Goal: Information Seeking & Learning: Learn about a topic

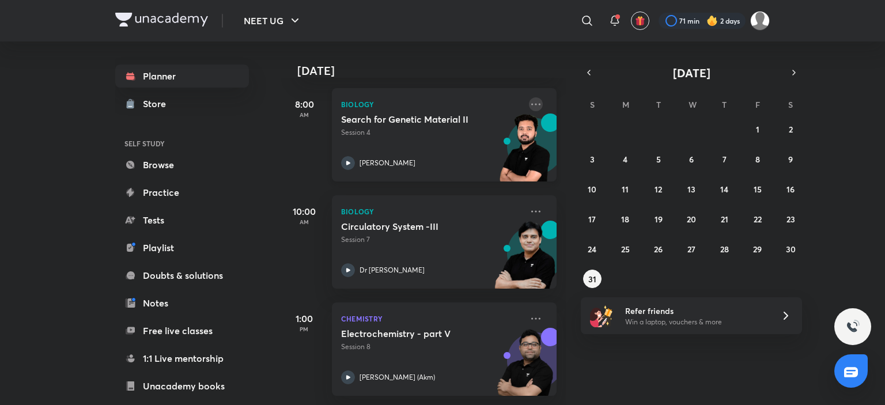
click at [532, 97] on icon at bounding box center [536, 104] width 14 height 14
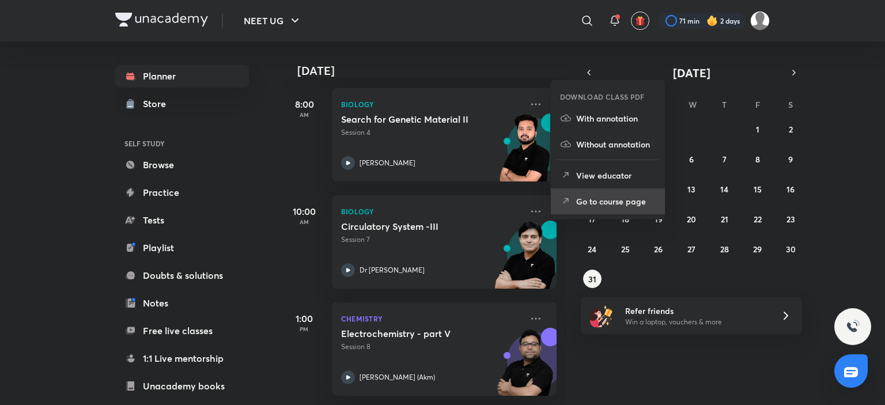
click at [588, 194] on li "Go to course page" at bounding box center [608, 201] width 114 height 26
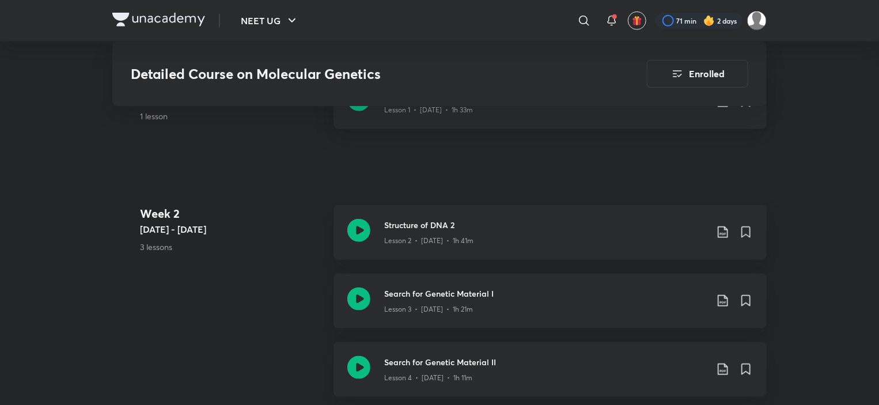
scroll to position [288, 0]
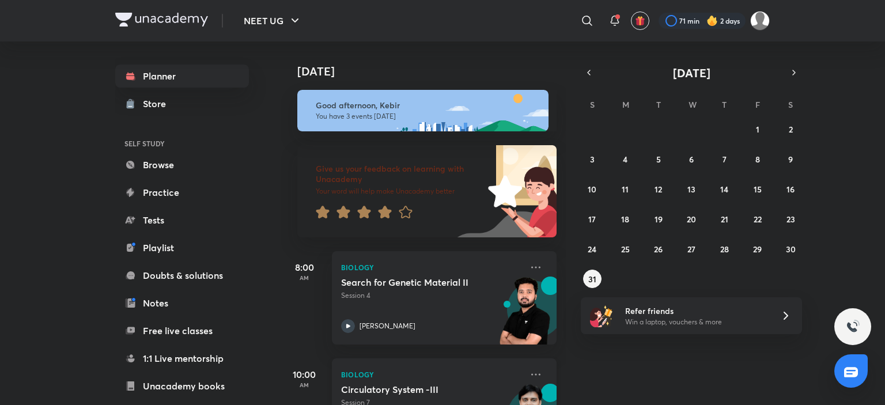
scroll to position [172, 0]
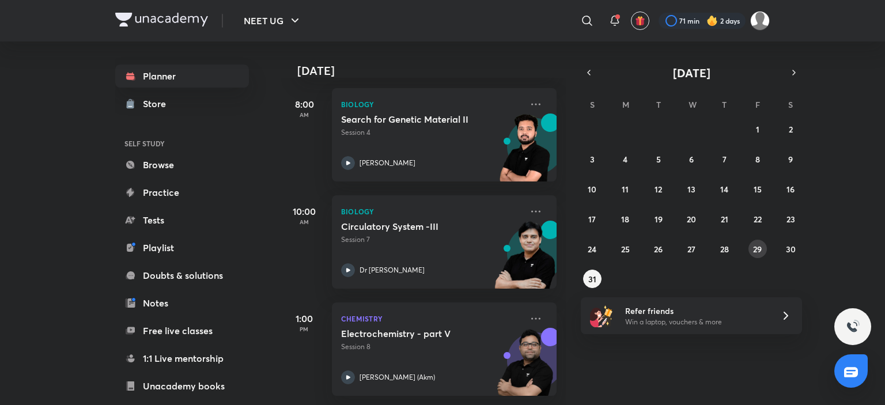
click at [759, 251] on abbr "29" at bounding box center [757, 249] width 9 height 11
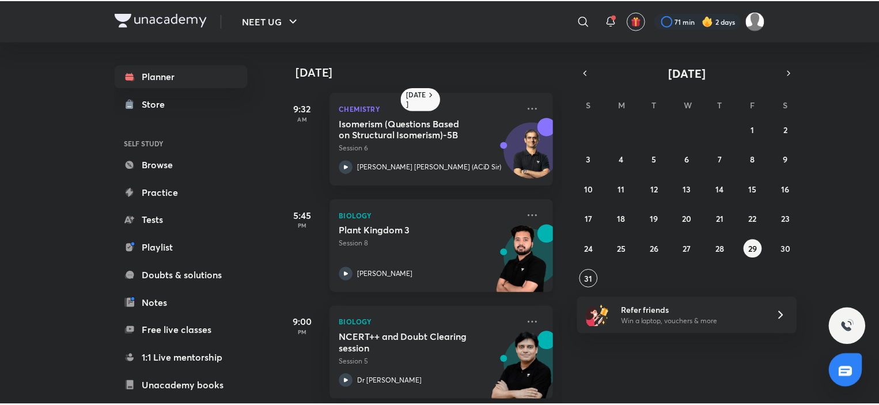
scroll to position [13, 0]
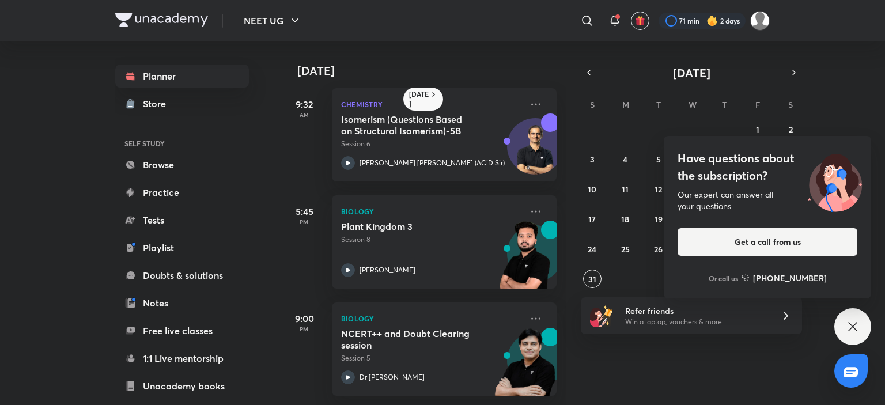
click at [854, 324] on icon at bounding box center [853, 327] width 14 height 14
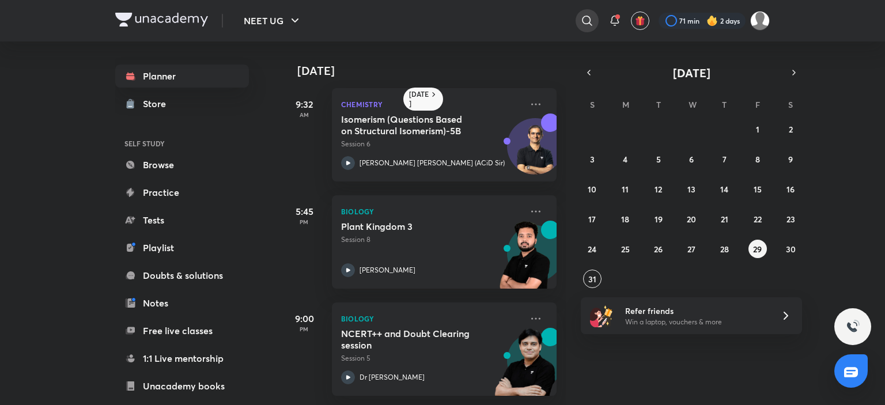
click at [590, 27] on icon at bounding box center [587, 21] width 14 height 14
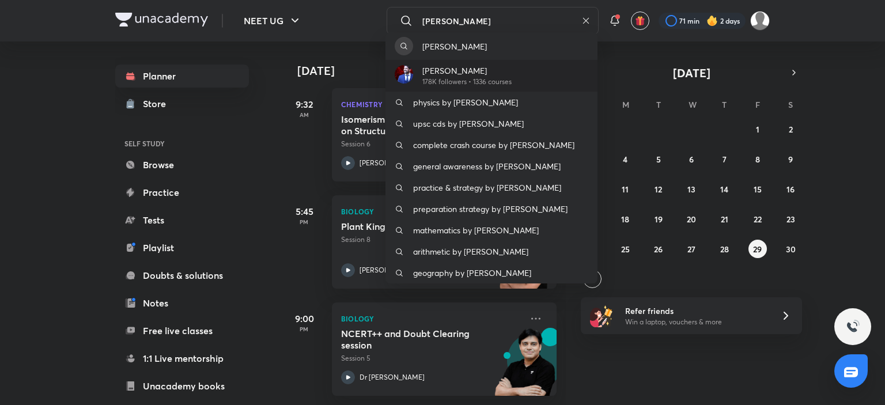
type input "[PERSON_NAME]"
click at [476, 69] on p "[PERSON_NAME]" at bounding box center [466, 71] width 89 height 12
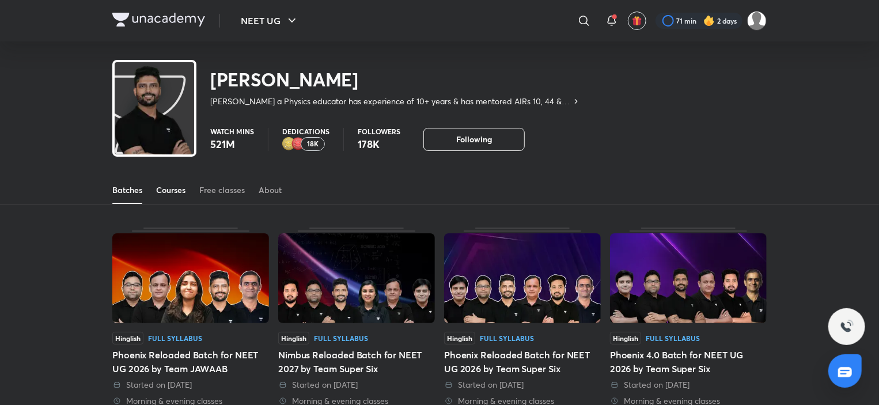
click at [158, 202] on link "Courses" at bounding box center [170, 190] width 29 height 28
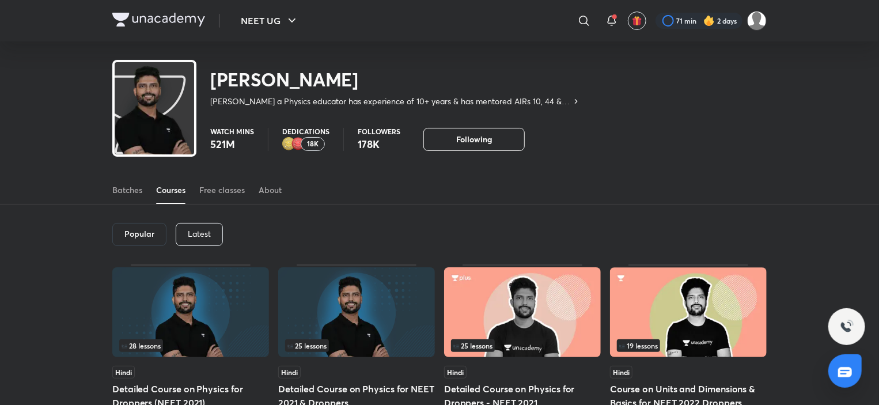
click at [210, 233] on div "Latest" at bounding box center [199, 234] width 47 height 23
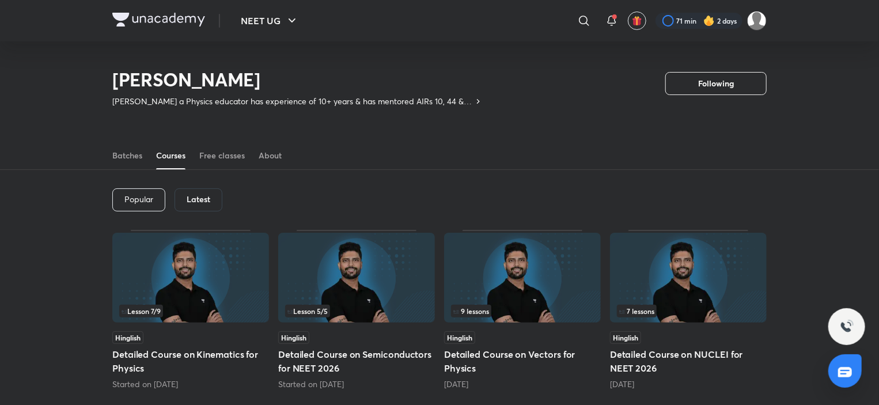
scroll to position [107, 0]
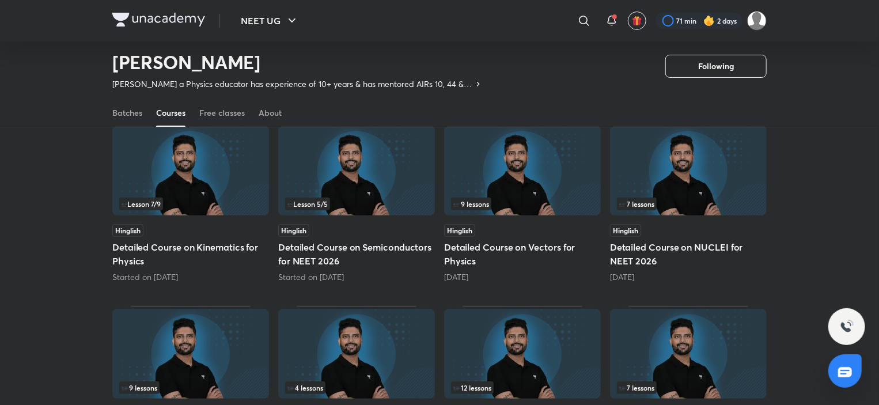
click at [194, 186] on img at bounding box center [190, 171] width 157 height 90
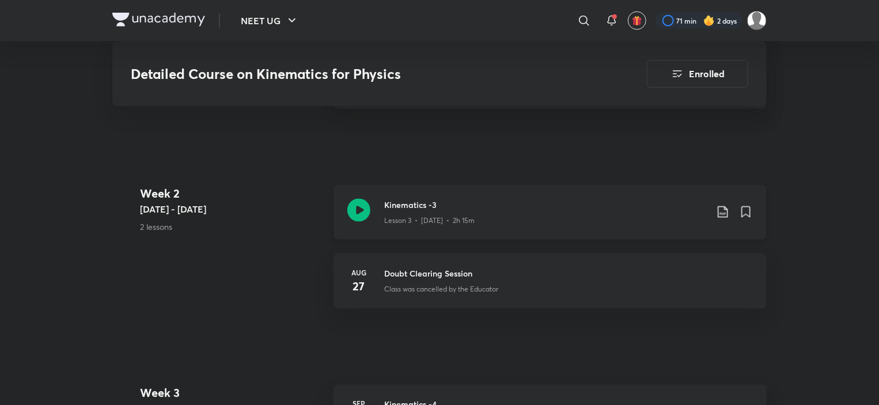
scroll to position [922, 0]
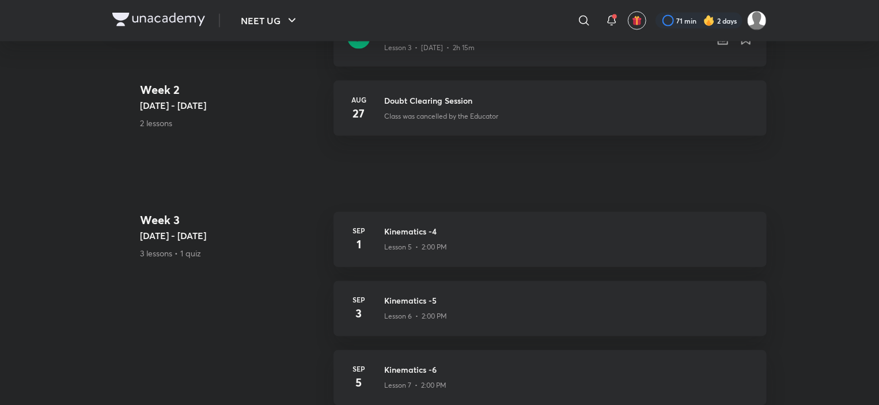
scroll to position [107, 0]
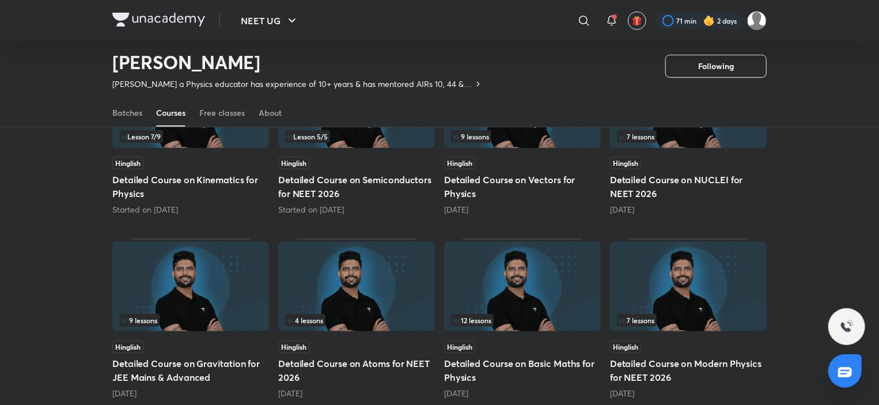
scroll to position [157, 0]
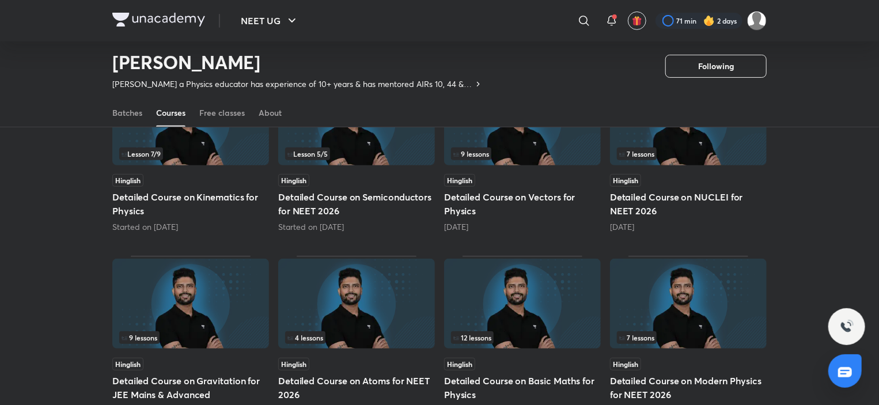
click at [355, 151] on div "Lesson 5 / 5" at bounding box center [356, 153] width 143 height 13
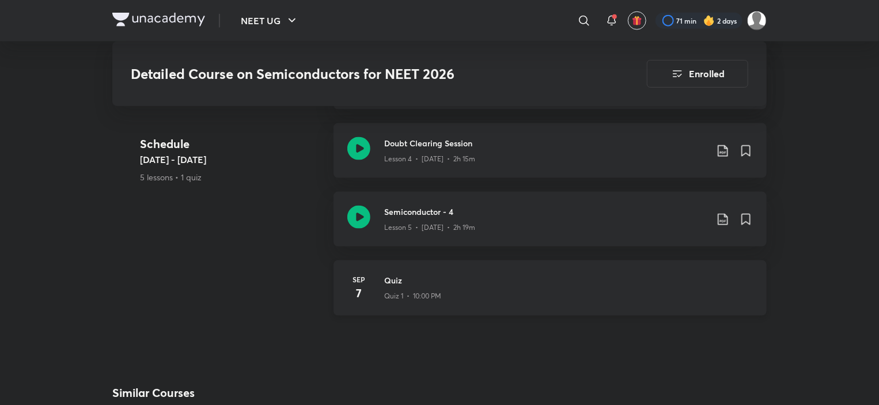
scroll to position [864, 0]
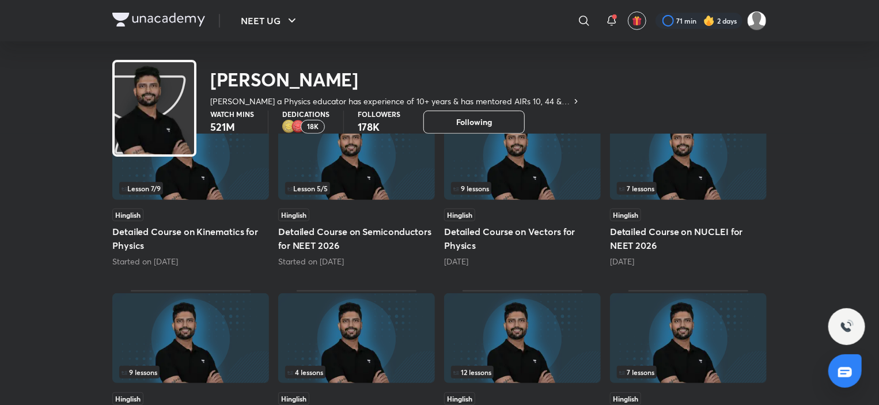
scroll to position [164, 0]
